Goal: Check status: Check status

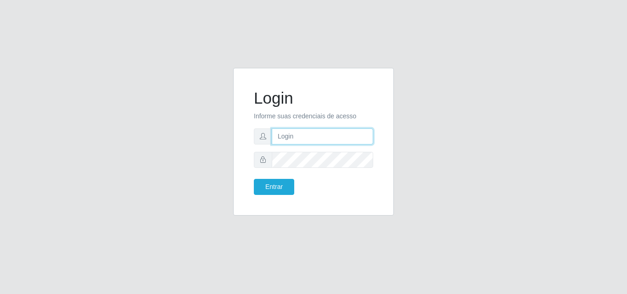
click at [294, 138] on input "text" at bounding box center [322, 137] width 101 height 16
type input "ana@saullus"
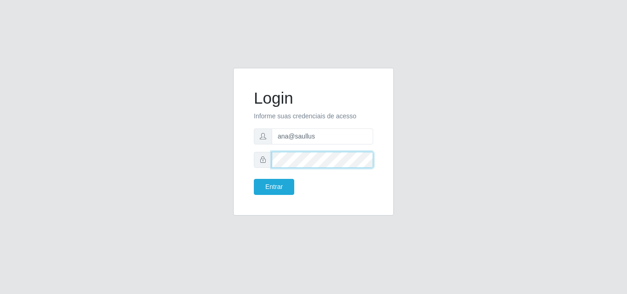
click at [254, 179] on button "Entrar" at bounding box center [274, 187] width 40 height 16
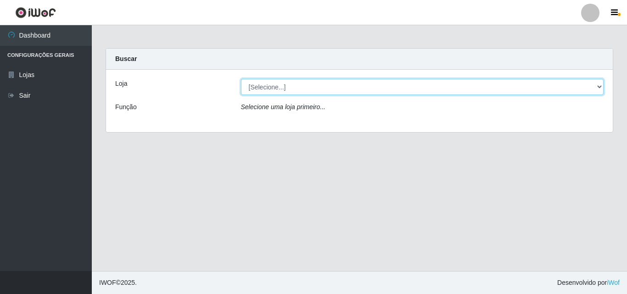
click at [599, 86] on select "[Selecione...] Saullus Supermercados" at bounding box center [422, 87] width 363 height 16
select select "423"
click at [241, 79] on select "[Selecione...] Saullus Supermercados" at bounding box center [422, 87] width 363 height 16
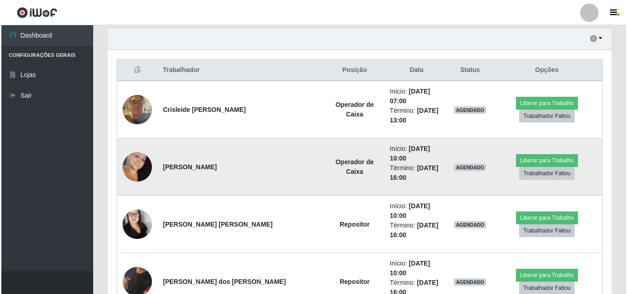
scroll to position [356, 0]
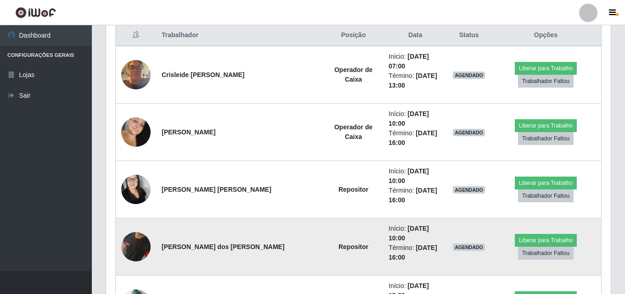
click at [144, 217] on img at bounding box center [135, 247] width 29 height 60
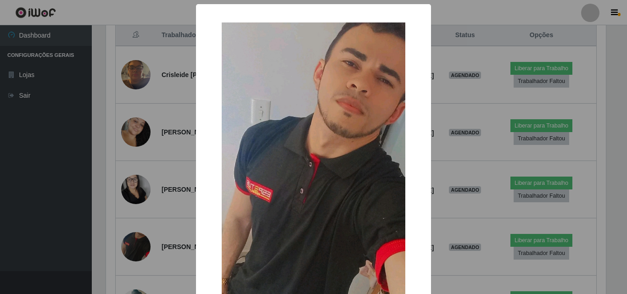
click at [144, 182] on div "× OK Cancel" at bounding box center [313, 147] width 627 height 294
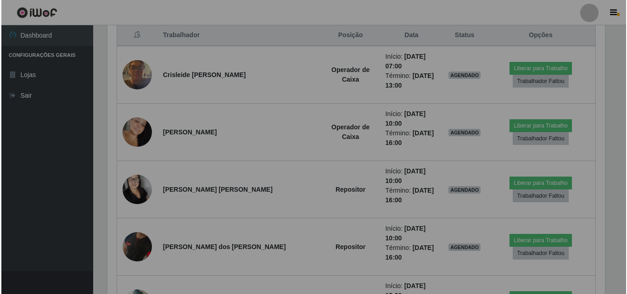
scroll to position [191, 505]
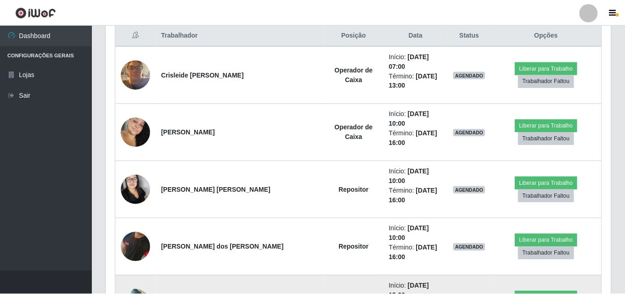
scroll to position [191, 500]
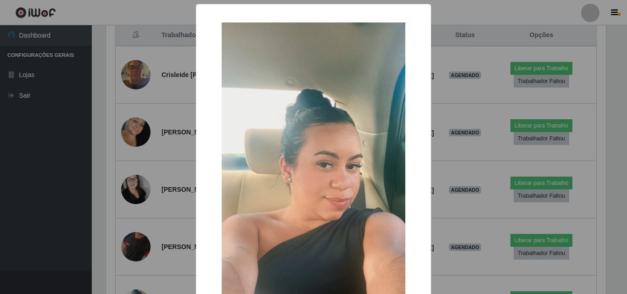
click at [141, 231] on div "× OK Cancel" at bounding box center [313, 147] width 627 height 294
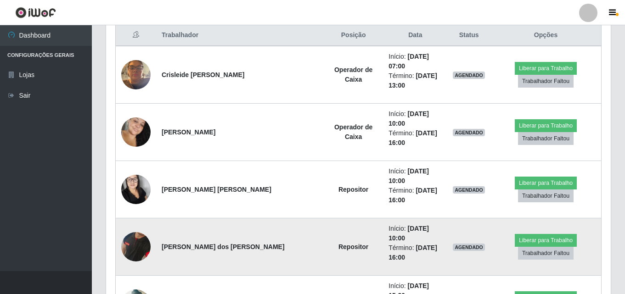
scroll to position [191, 505]
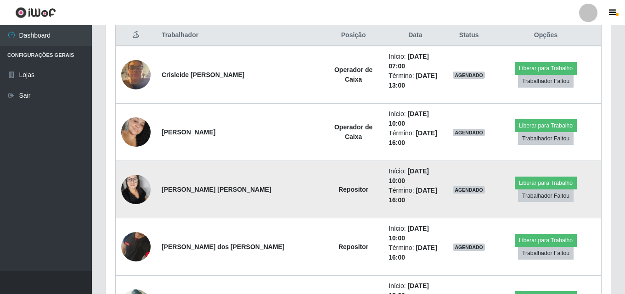
click at [137, 165] on img at bounding box center [135, 190] width 29 height 50
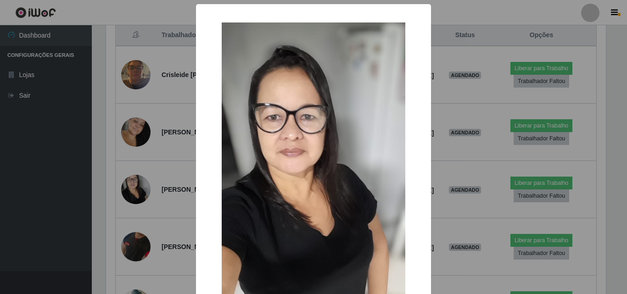
click at [135, 158] on div "× OK Cancel" at bounding box center [313, 147] width 627 height 294
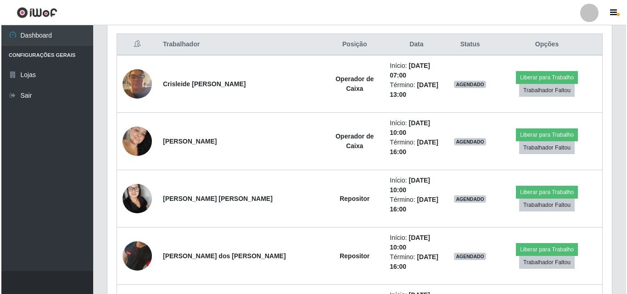
scroll to position [356, 0]
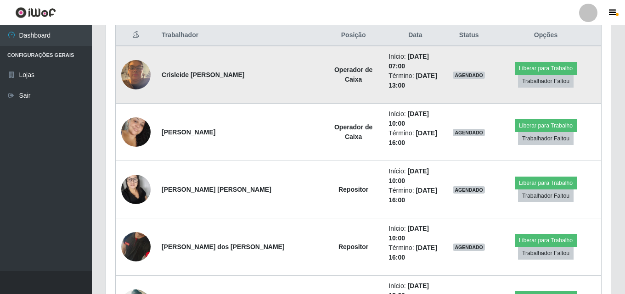
click at [136, 74] on img at bounding box center [135, 74] width 29 height 39
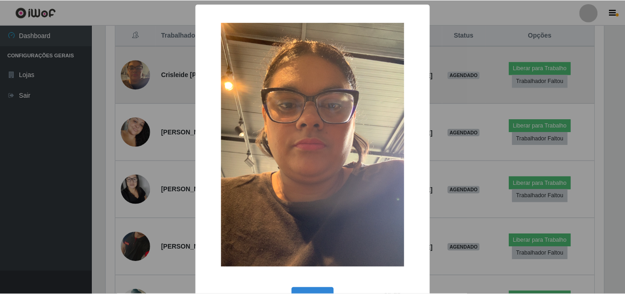
scroll to position [191, 500]
click at [136, 74] on div "× OK Cancel" at bounding box center [313, 147] width 627 height 294
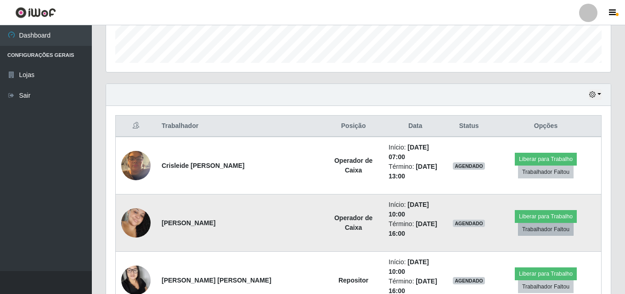
scroll to position [265, 0]
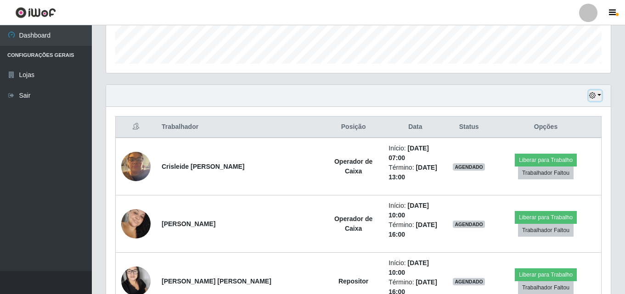
click at [598, 95] on button "button" at bounding box center [595, 95] width 13 height 11
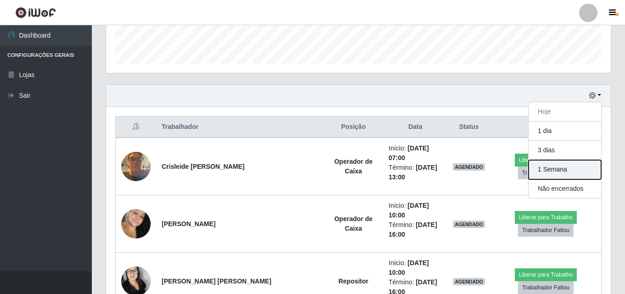
click at [566, 167] on button "1 Semana" at bounding box center [565, 169] width 73 height 19
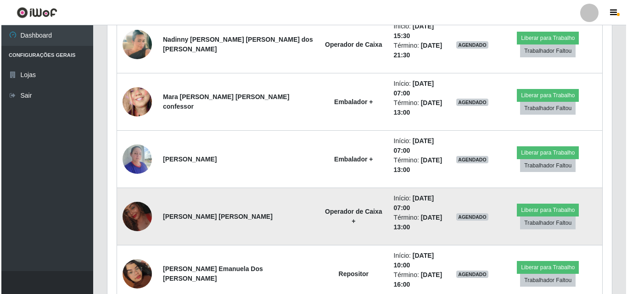
scroll to position [632, 0]
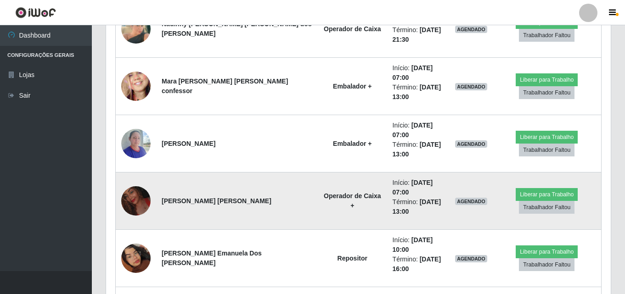
click at [135, 182] on img at bounding box center [135, 201] width 29 height 38
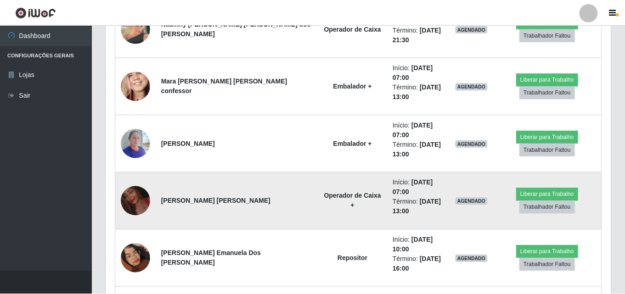
scroll to position [191, 500]
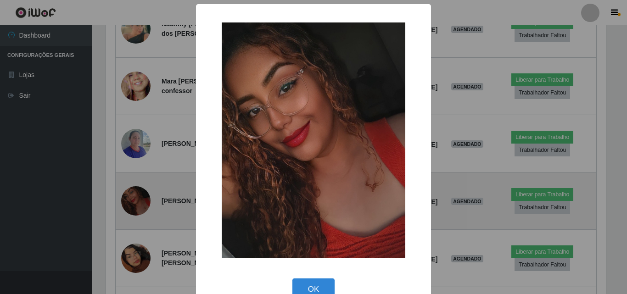
click at [135, 125] on div "× OK Cancel" at bounding box center [313, 147] width 627 height 294
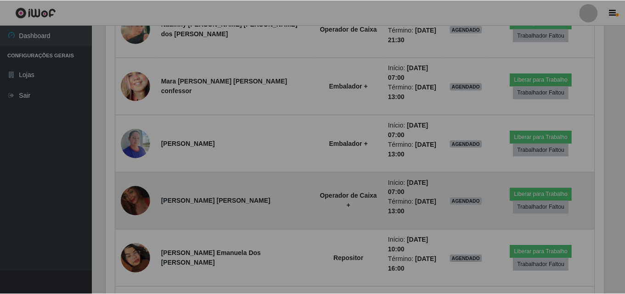
scroll to position [191, 505]
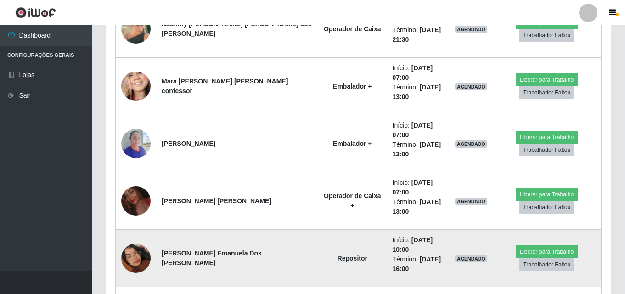
click at [141, 232] on img at bounding box center [135, 258] width 29 height 52
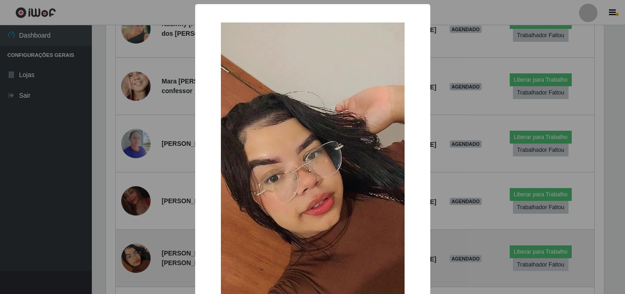
scroll to position [191, 500]
click at [141, 183] on div "× OK Cancel" at bounding box center [313, 147] width 627 height 294
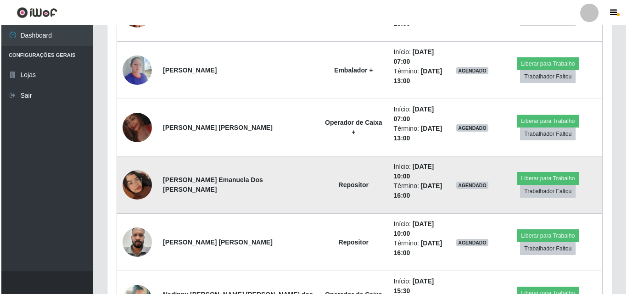
scroll to position [724, 0]
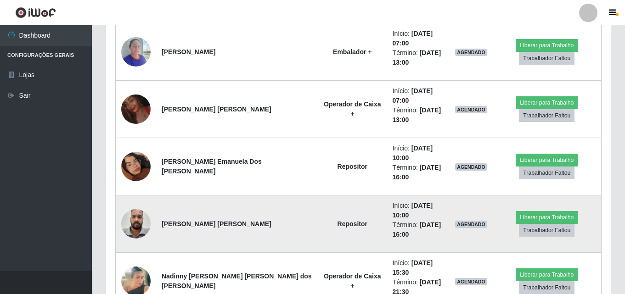
click at [134, 204] on img at bounding box center [135, 223] width 29 height 39
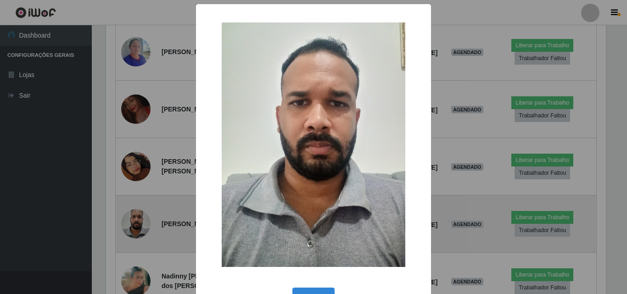
click at [134, 133] on div "× OK Cancel" at bounding box center [313, 147] width 627 height 294
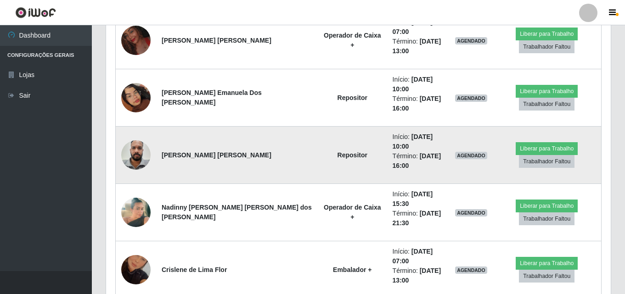
scroll to position [816, 0]
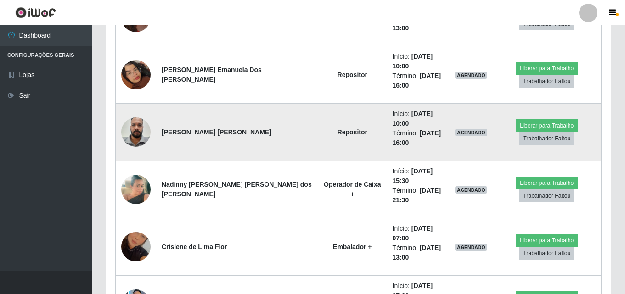
click at [142, 113] on img at bounding box center [135, 132] width 29 height 39
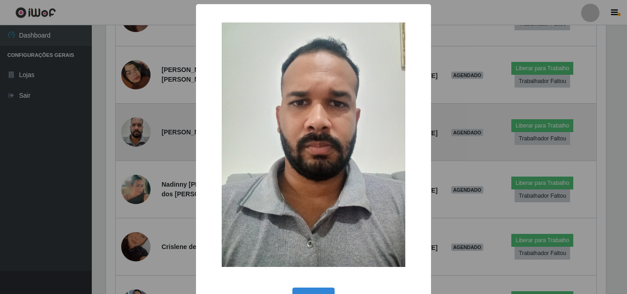
click at [142, 45] on div "× OK Cancel" at bounding box center [313, 147] width 627 height 294
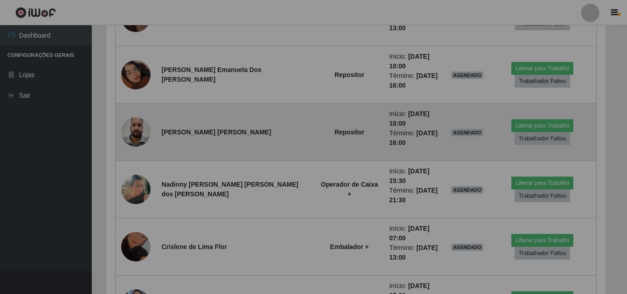
scroll to position [191, 505]
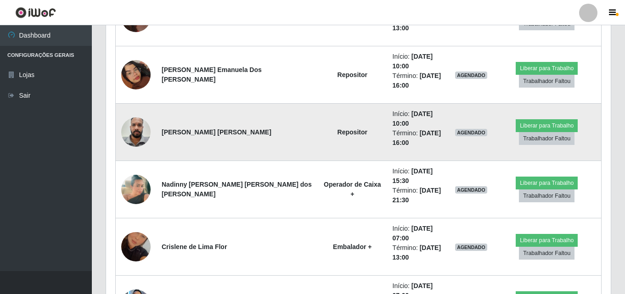
click at [142, 113] on img at bounding box center [135, 132] width 29 height 39
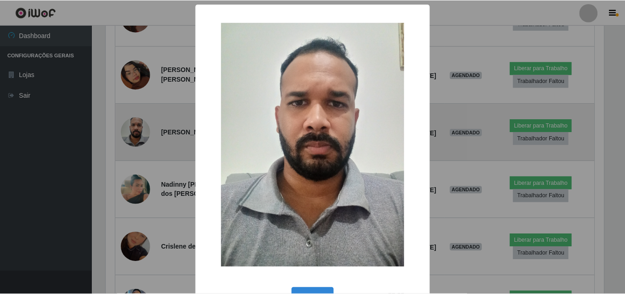
scroll to position [0, 0]
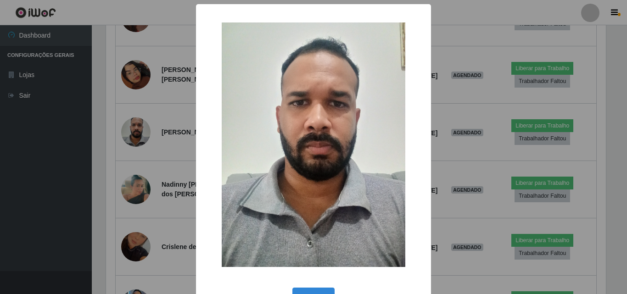
click at [143, 45] on div "× OK Cancel" at bounding box center [313, 147] width 627 height 294
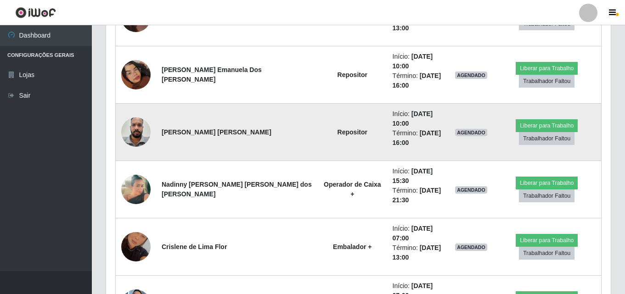
click at [138, 113] on img at bounding box center [135, 132] width 29 height 39
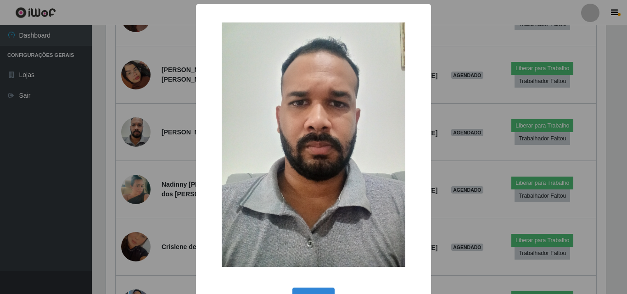
click at [43, 126] on div "× OK Cancel" at bounding box center [313, 147] width 627 height 294
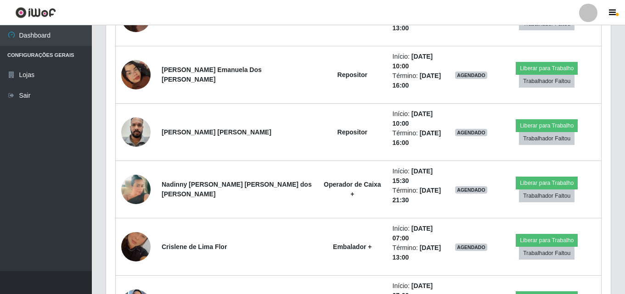
scroll to position [191, 505]
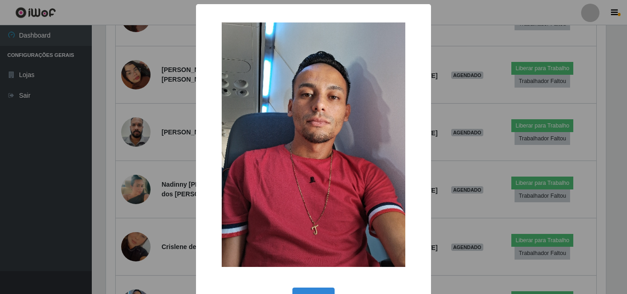
click at [137, 184] on div "× OK Cancel" at bounding box center [313, 147] width 627 height 294
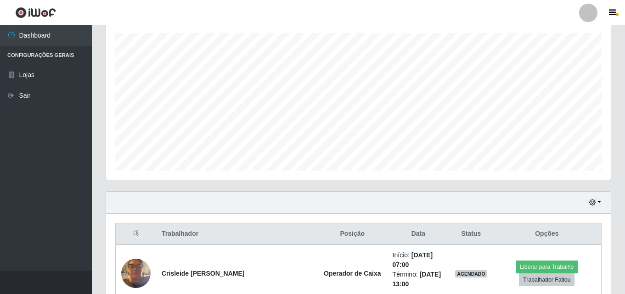
scroll to position [202, 0]
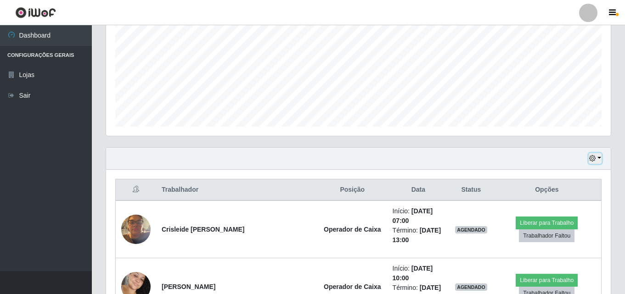
click at [601, 154] on button "button" at bounding box center [595, 158] width 13 height 11
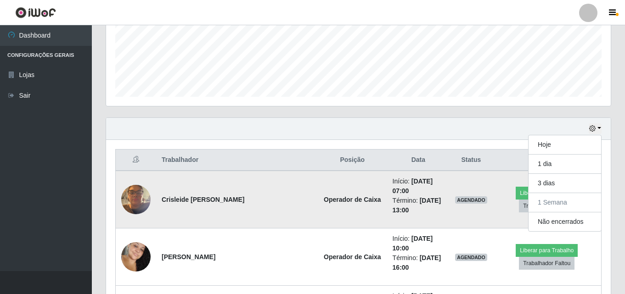
scroll to position [248, 0]
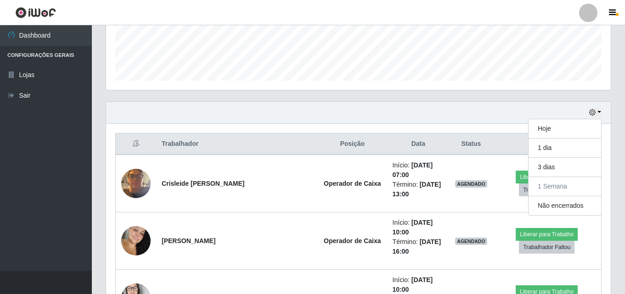
click at [412, 112] on div "Hoje 1 dia 3 dias 1 Semana Não encerrados" at bounding box center [358, 113] width 505 height 22
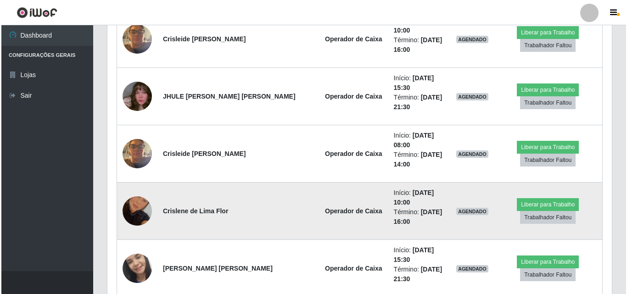
scroll to position [1442, 0]
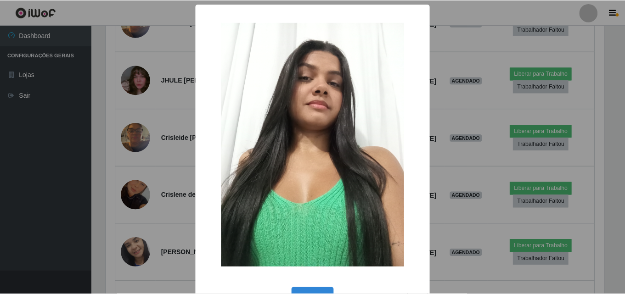
scroll to position [191, 500]
click at [134, 180] on div "× OK Cancel" at bounding box center [313, 147] width 627 height 294
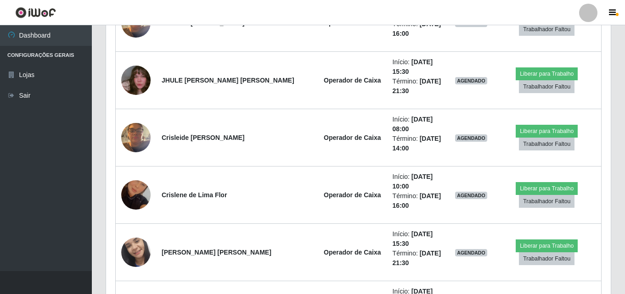
scroll to position [191, 505]
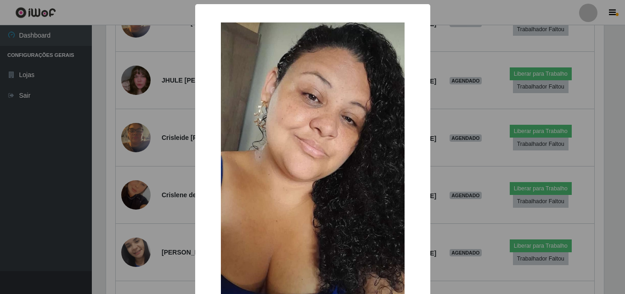
scroll to position [191, 500]
click at [141, 121] on div "× OK Cancel" at bounding box center [313, 147] width 627 height 294
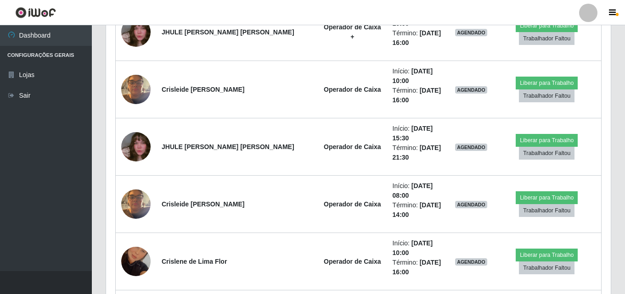
scroll to position [1350, 0]
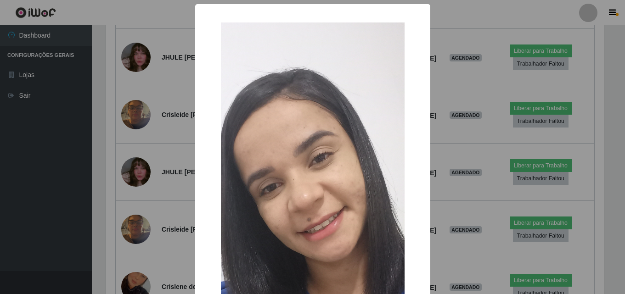
scroll to position [191, 500]
click at [141, 121] on div "× OK Cancel" at bounding box center [313, 147] width 627 height 294
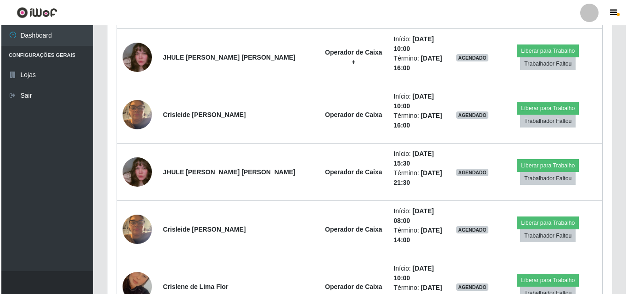
scroll to position [1304, 0]
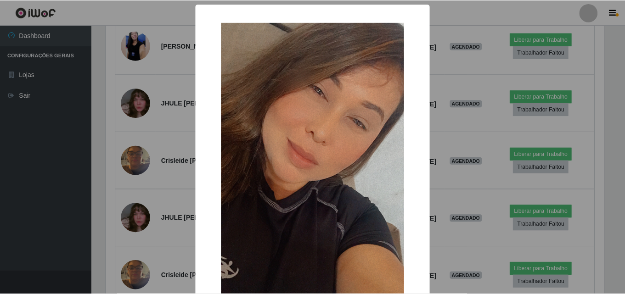
scroll to position [191, 500]
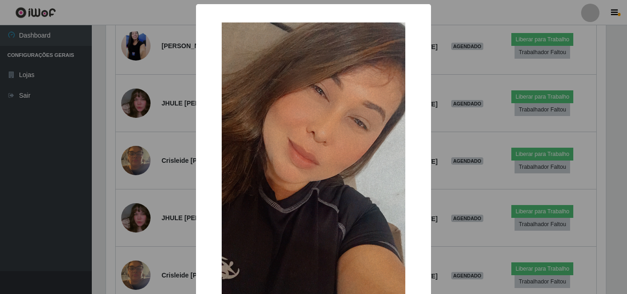
click at [141, 121] on div "× OK Cancel" at bounding box center [313, 147] width 627 height 294
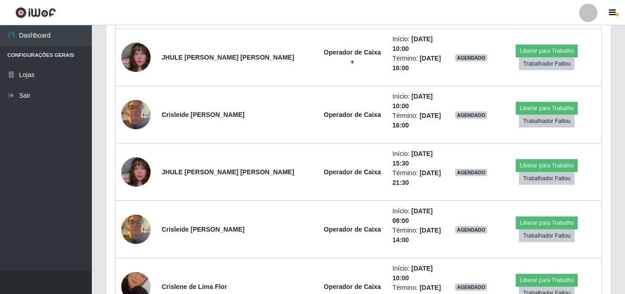
scroll to position [1442, 0]
